Goal: Transaction & Acquisition: Book appointment/travel/reservation

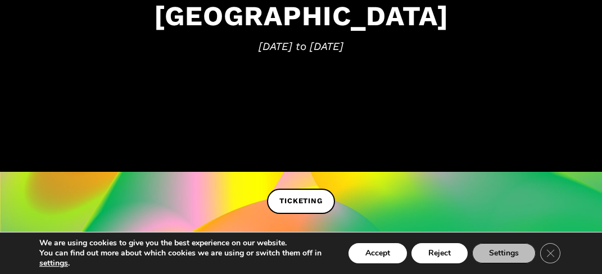
scroll to position [211, 0]
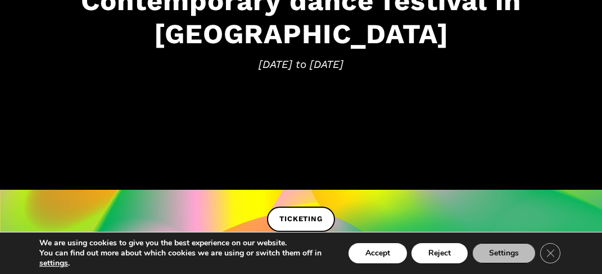
click at [281, 46] on h3 "Contemporary dance festival in [GEOGRAPHIC_DATA]" at bounding box center [301, 17] width 580 height 66
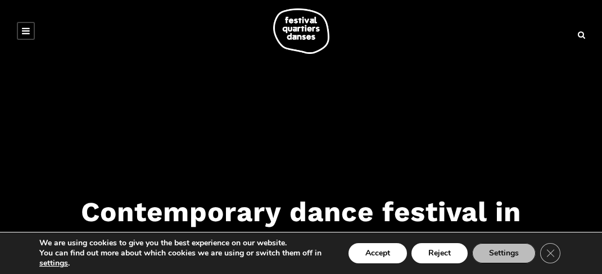
scroll to position [212, 0]
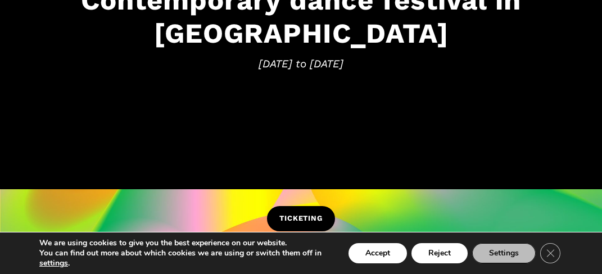
click at [299, 211] on link "TICKETING" at bounding box center [300, 218] width 67 height 25
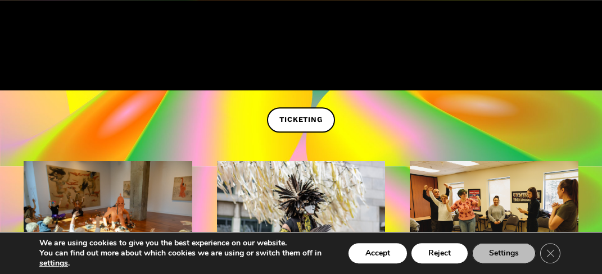
scroll to position [313, 0]
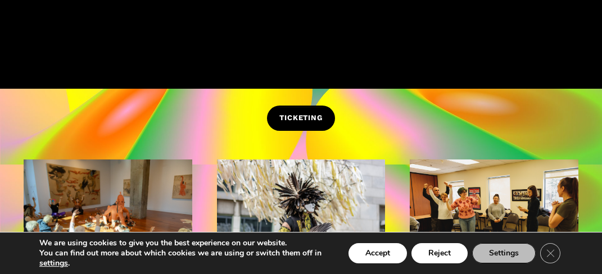
click at [300, 119] on span "TICKETING" at bounding box center [300, 118] width 43 height 12
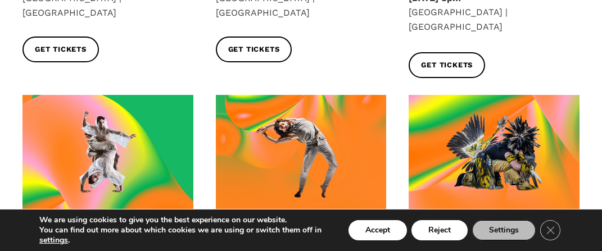
scroll to position [455, 0]
